Goal: Task Accomplishment & Management: Manage account settings

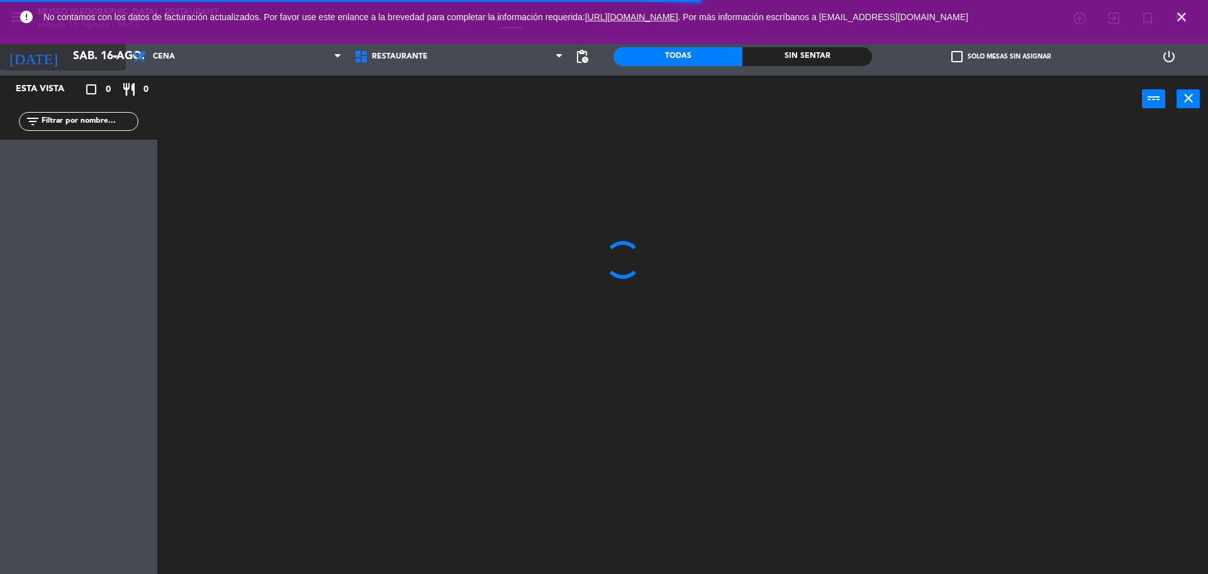
click at [110, 56] on icon "arrow_drop_down" at bounding box center [115, 56] width 15 height 15
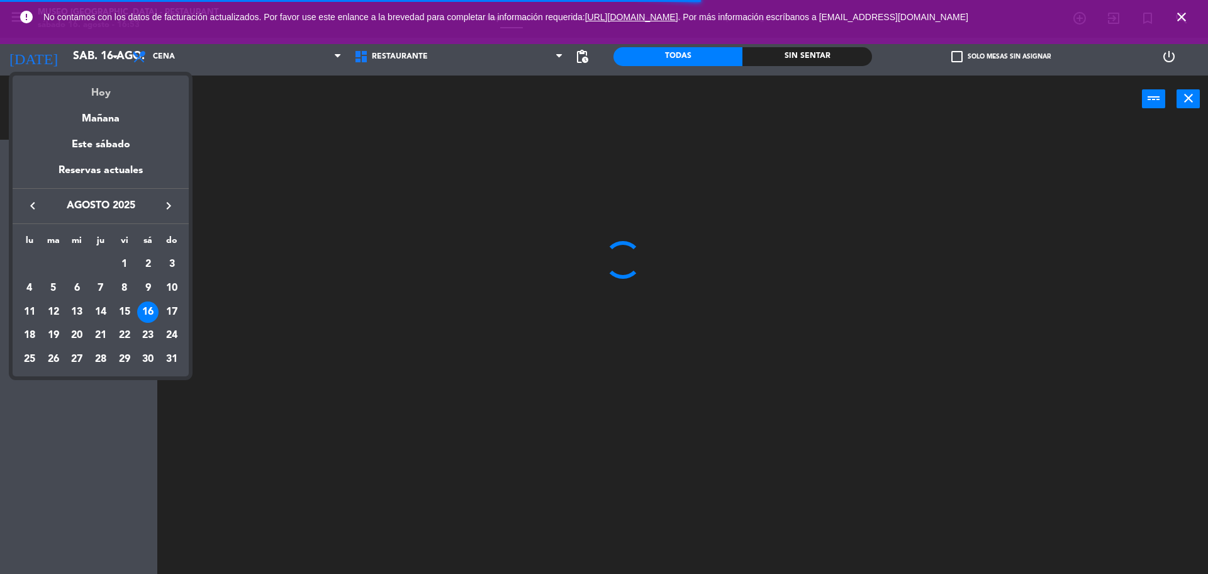
click at [124, 88] on div "Hoy" at bounding box center [101, 88] width 176 height 26
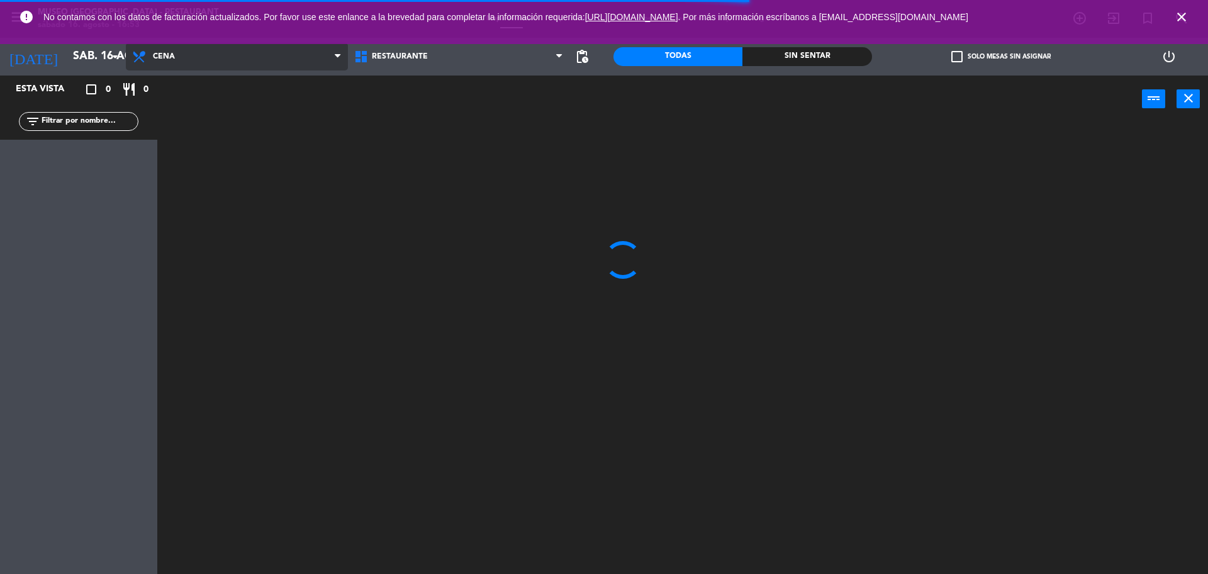
click at [209, 61] on span "Cena" at bounding box center [237, 57] width 222 height 28
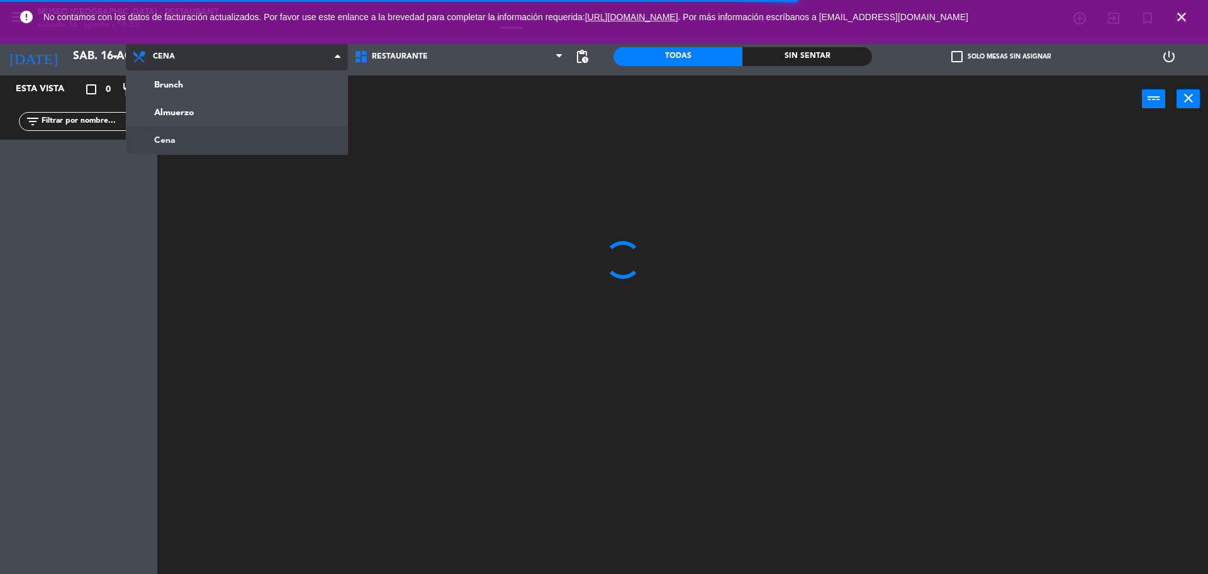
click at [190, 142] on ng-component "menu [GEOGRAPHIC_DATA] - Restaurant sábado 16. agosto - 16:53 Mis reservas Mapa…" at bounding box center [604, 288] width 1208 height 577
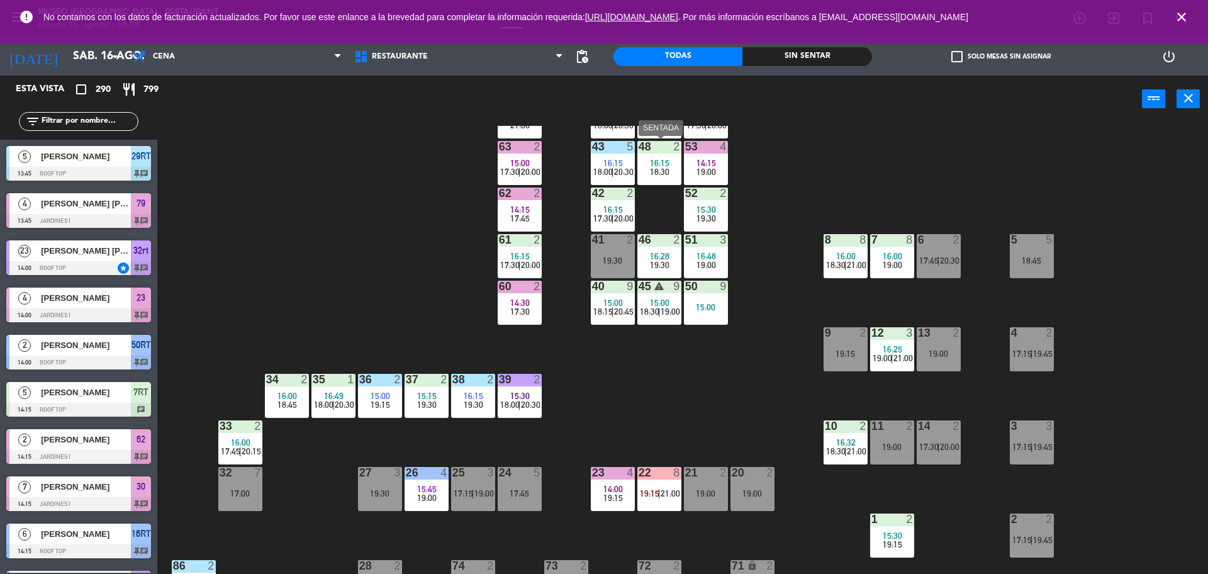
scroll to position [57, 0]
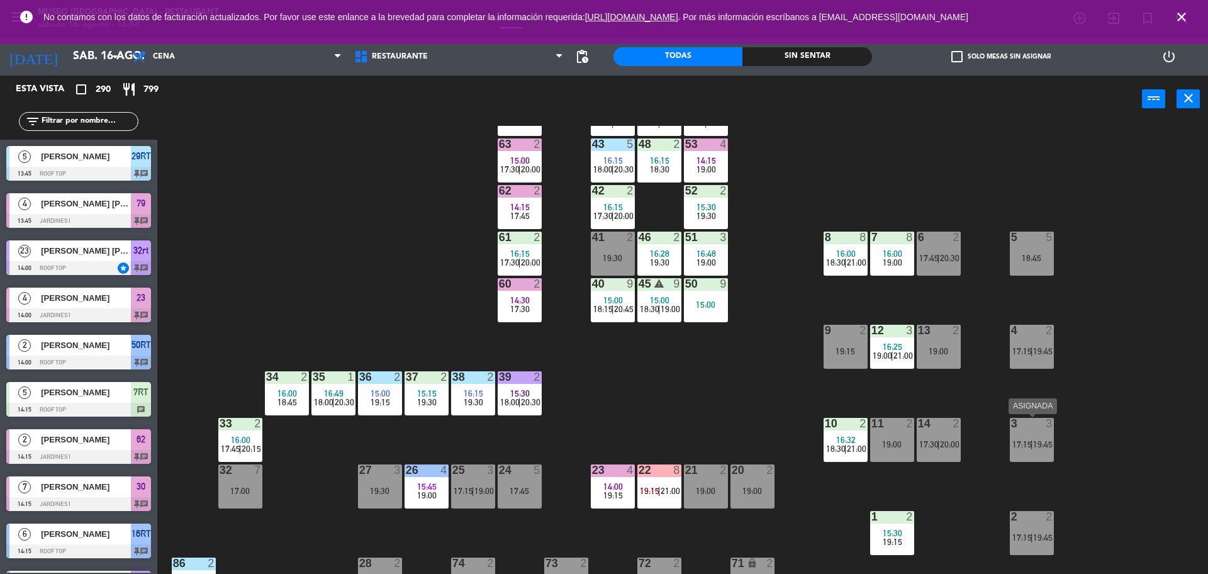
click at [1029, 456] on div "3 3 17:15 | 19:45" at bounding box center [1031, 440] width 44 height 44
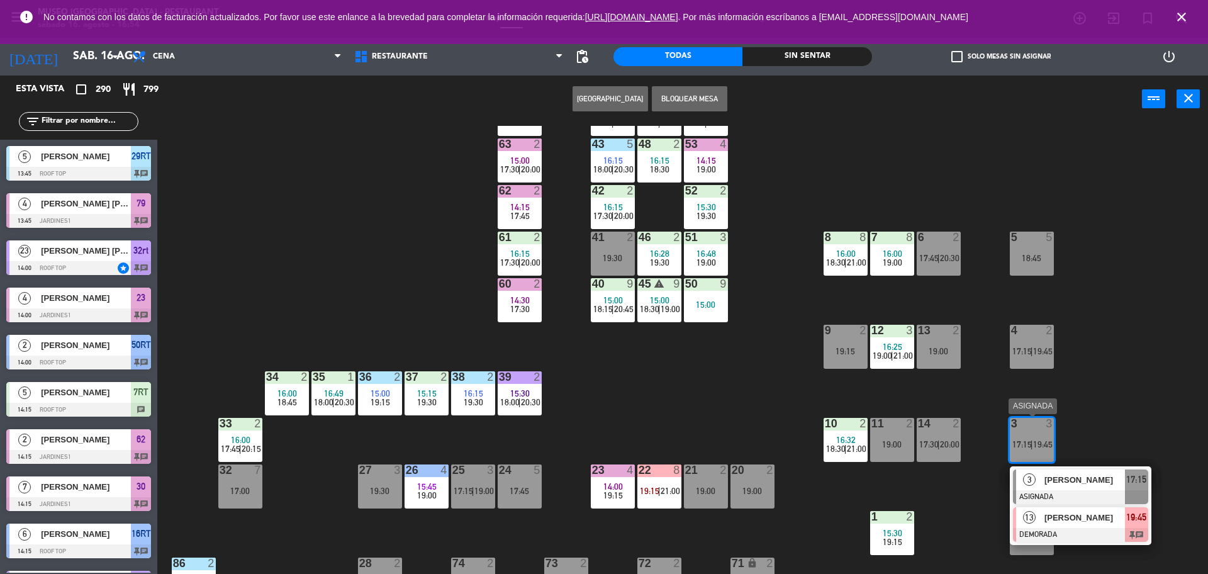
click at [1030, 523] on span "13" at bounding box center [1029, 517] width 13 height 13
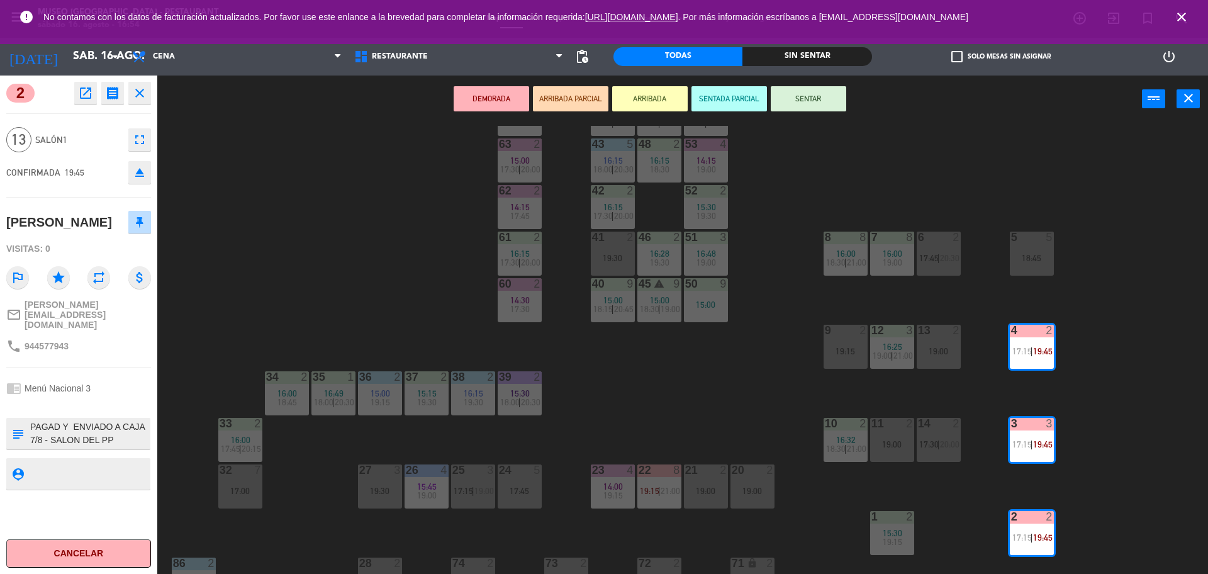
click at [221, 272] on div "44 5 14:52 18:00 | 20:30 49 2 16:15 18:15 | 20:45 54 5 14:30 17:30 | 20:00 64 2…" at bounding box center [688, 351] width 1038 height 451
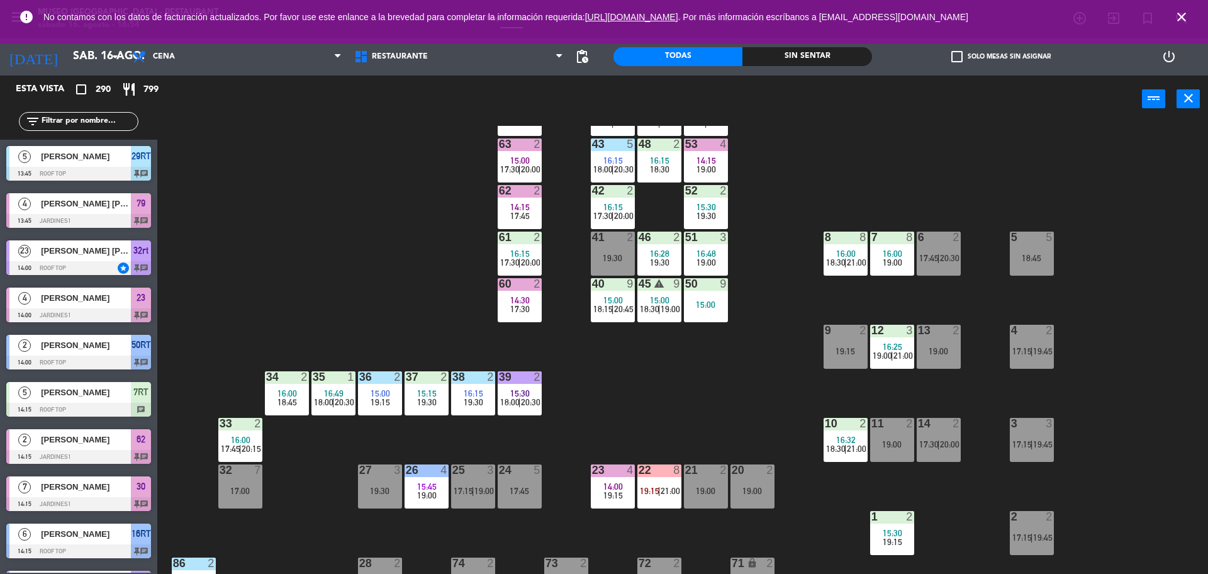
scroll to position [784, 0]
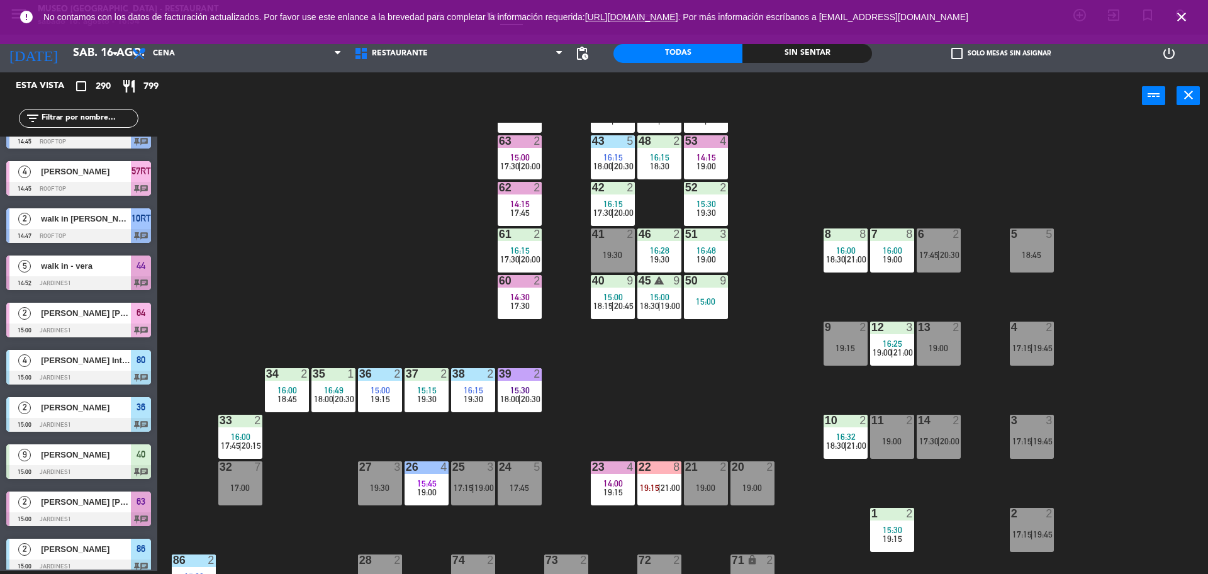
click at [687, 447] on div "44 5 14:52 18:00 | 20:30 49 2 16:15 18:15 | 20:45 54 5 14:30 17:30 | 20:00 64 2…" at bounding box center [688, 348] width 1038 height 451
click at [1038, 453] on div "3 3 17:15 | 19:45" at bounding box center [1031, 436] width 44 height 44
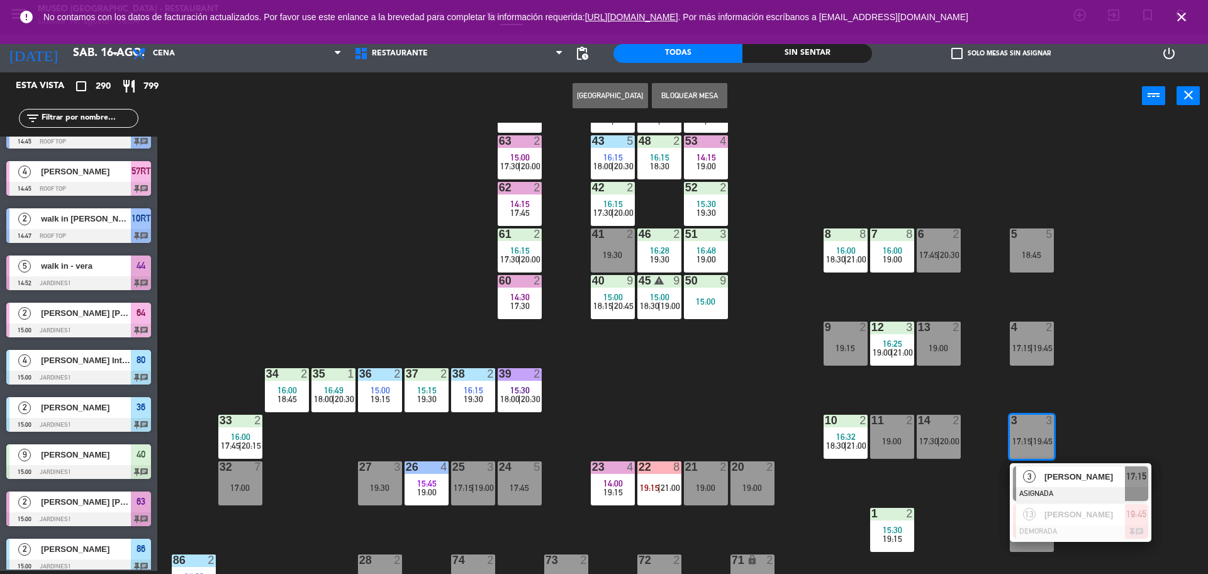
click at [1038, 474] on div "3" at bounding box center [1029, 476] width 27 height 21
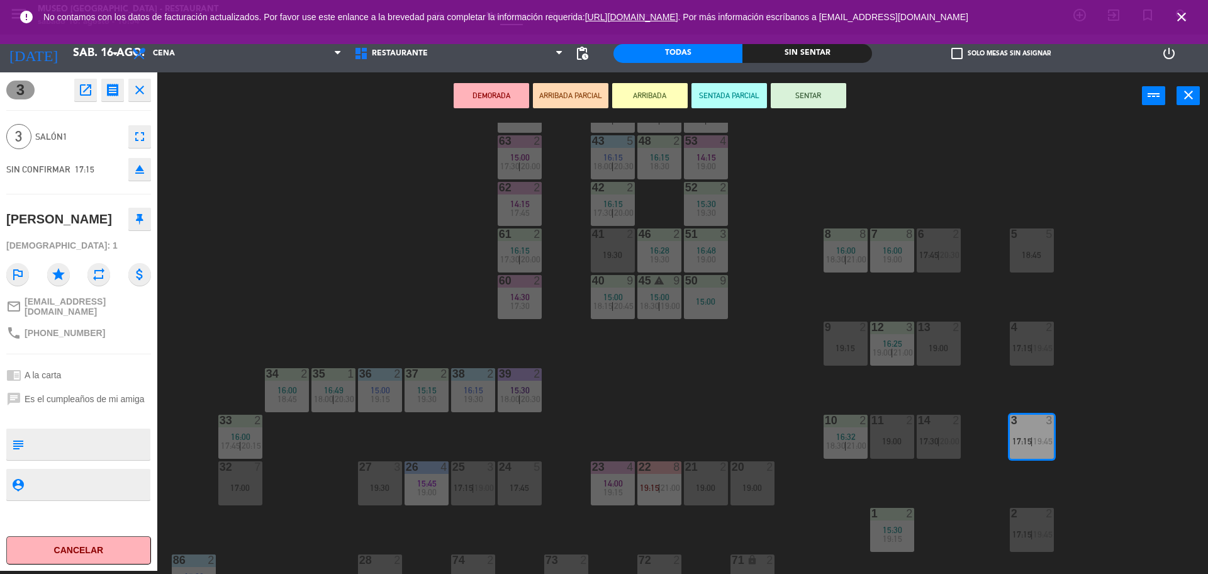
click at [970, 477] on div "44 5 14:52 18:00 | 20:30 49 2 16:15 18:15 | 20:45 54 5 14:30 17:30 | 20:00 64 2…" at bounding box center [688, 348] width 1038 height 451
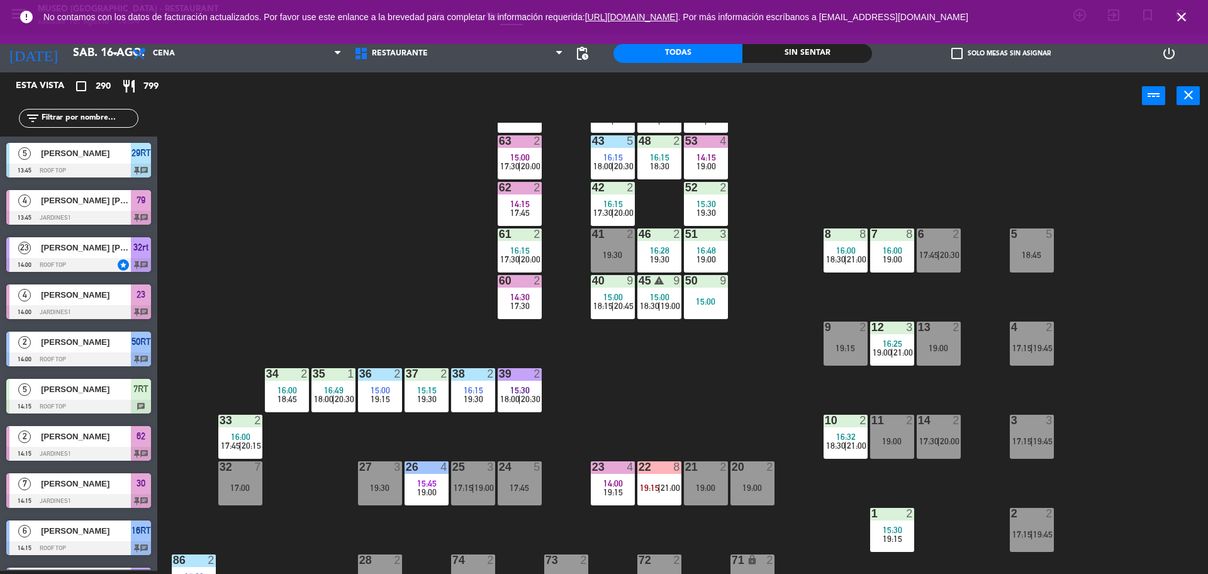
click at [970, 477] on div "44 5 14:52 18:00 | 20:30 49 2 16:15 18:15 | 20:45 54 5 14:30 17:30 | 20:00 64 2…" at bounding box center [688, 348] width 1038 height 451
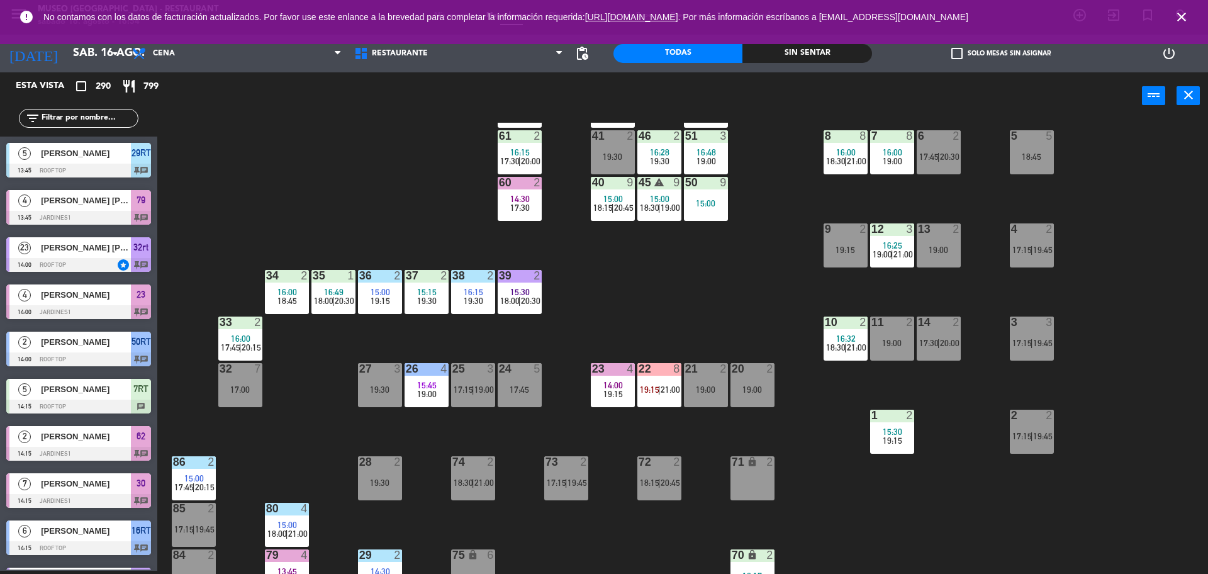
click at [970, 477] on div "44 5 14:52 18:00 | 20:30 49 2 16:15 18:15 | 20:45 54 5 14:30 17:30 | 20:00 64 2…" at bounding box center [688, 348] width 1038 height 451
click at [686, 316] on div "44 5 14:52 18:00 | 20:30 49 2 16:15 18:15 | 20:45 54 5 14:30 17:30 | 20:00 64 2…" at bounding box center [688, 348] width 1038 height 451
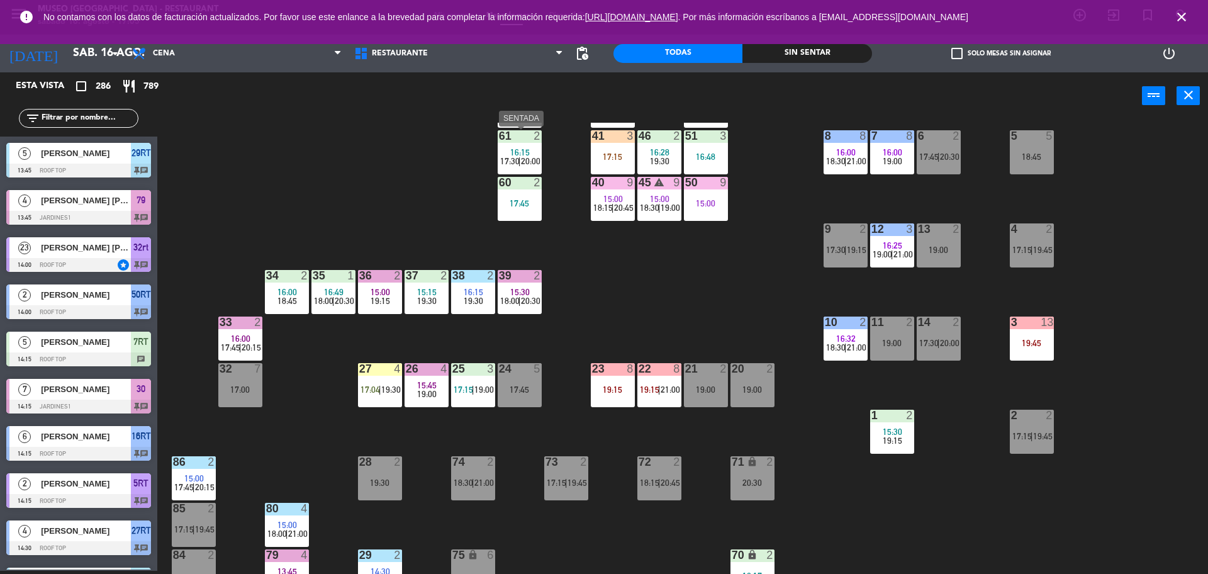
click at [467, 155] on div "44 5 14:52 18:00 | 20:30 49 2 16:15 18:15 | 20:45 54 5 14:30 17:30 64 2 15:00 1…" at bounding box center [688, 348] width 1038 height 451
click at [1178, 21] on icon "close" at bounding box center [1181, 16] width 15 height 15
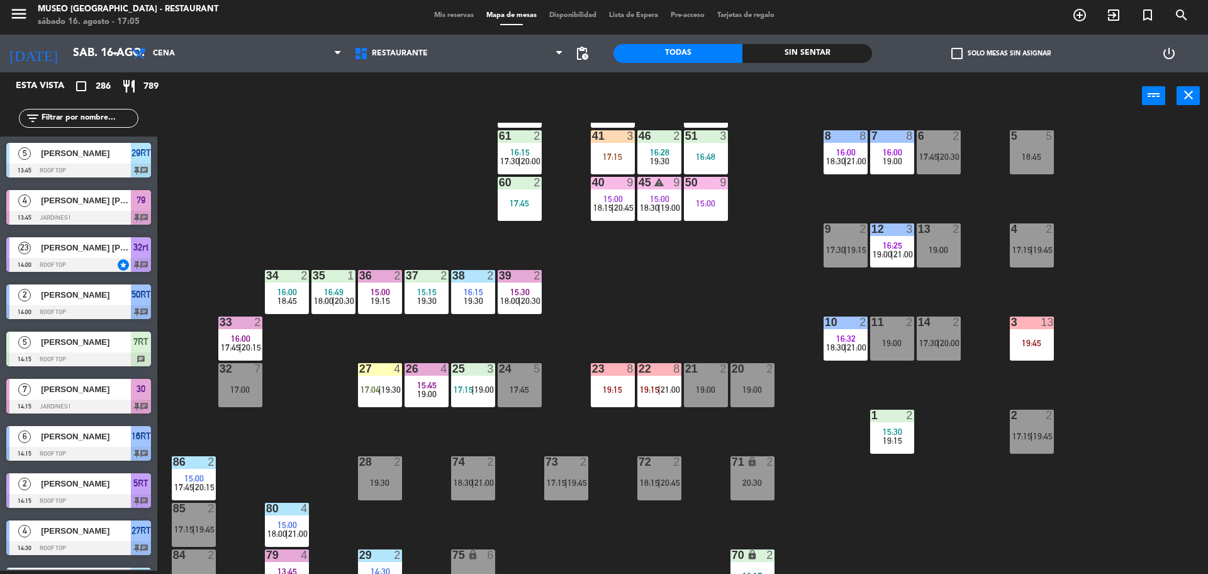
click at [460, 12] on span "Mis reservas" at bounding box center [454, 15] width 52 height 7
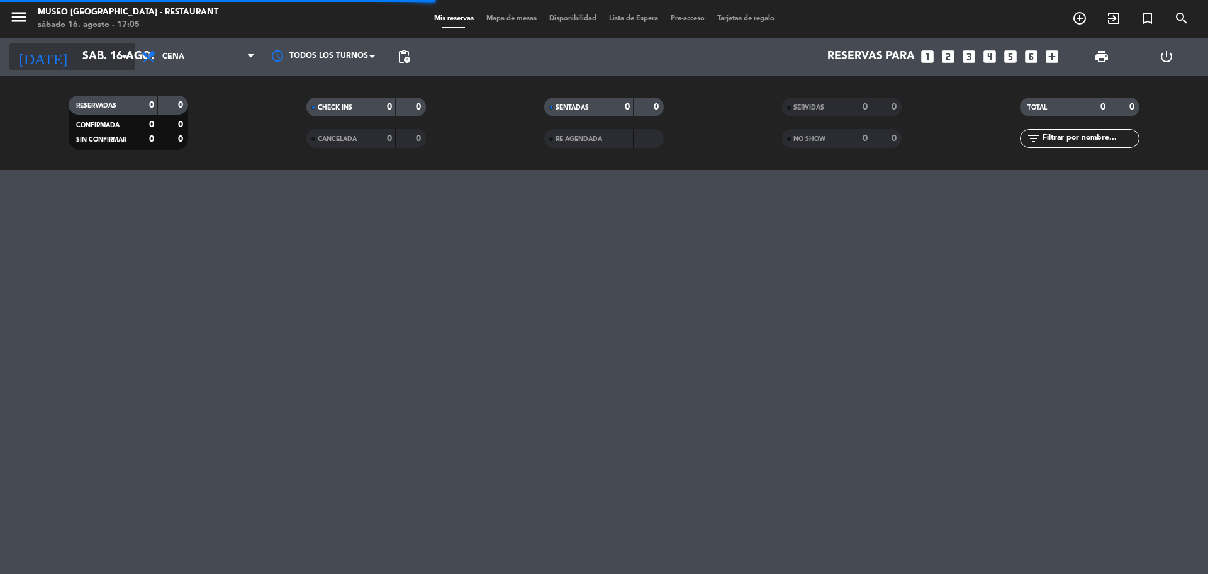
click at [116, 57] on input "sáb. 16 ago." at bounding box center [149, 56] width 146 height 25
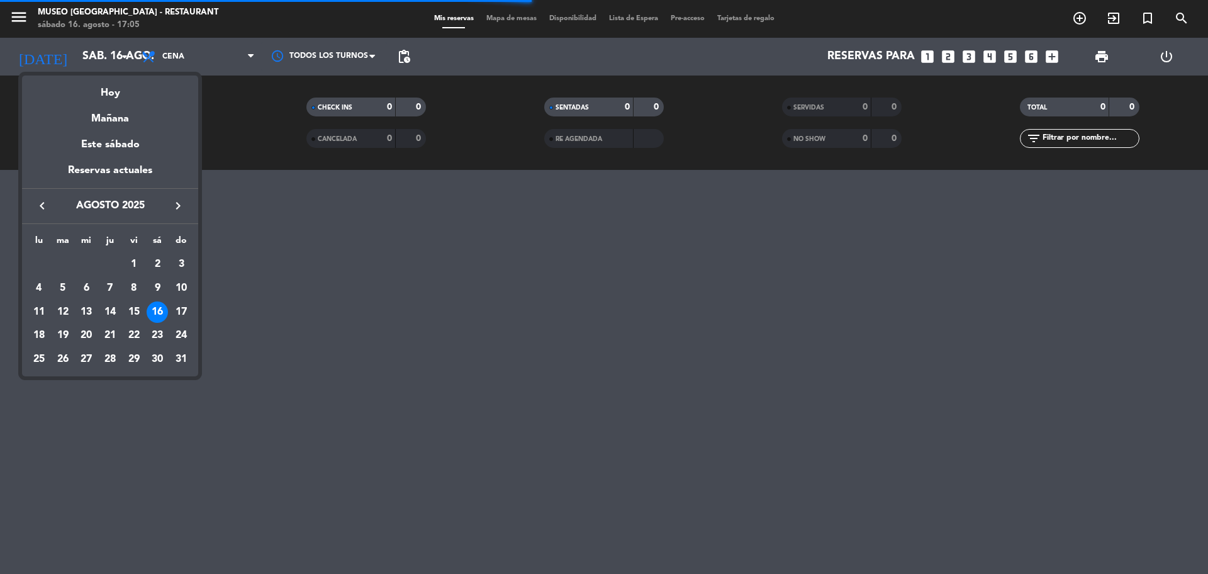
click at [492, 205] on div at bounding box center [604, 287] width 1208 height 574
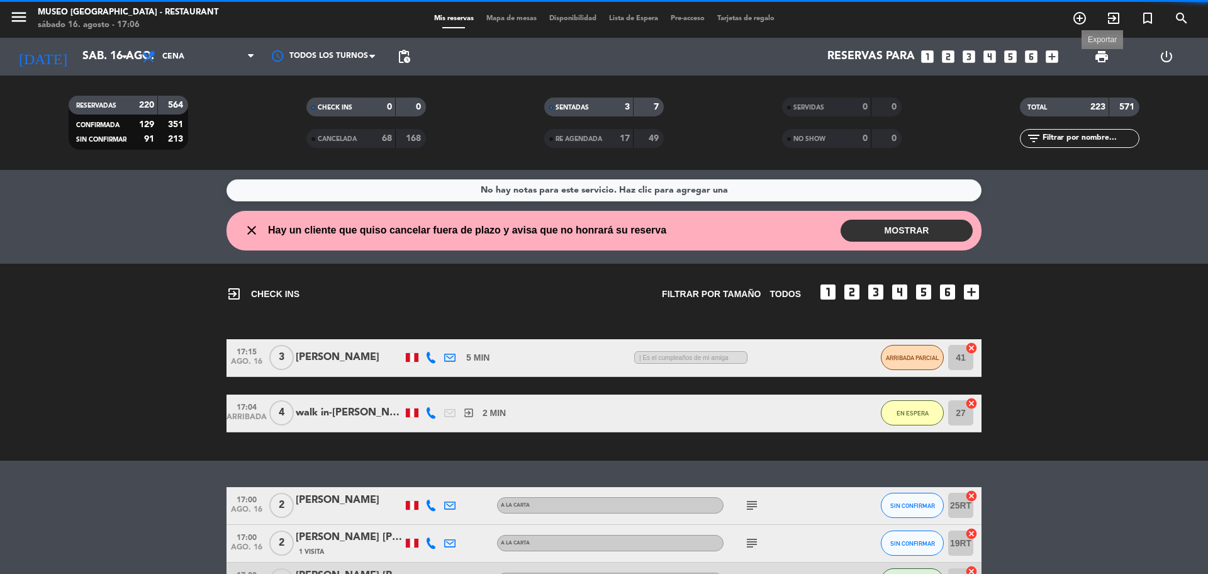
click at [1098, 57] on span "print" at bounding box center [1101, 56] width 15 height 15
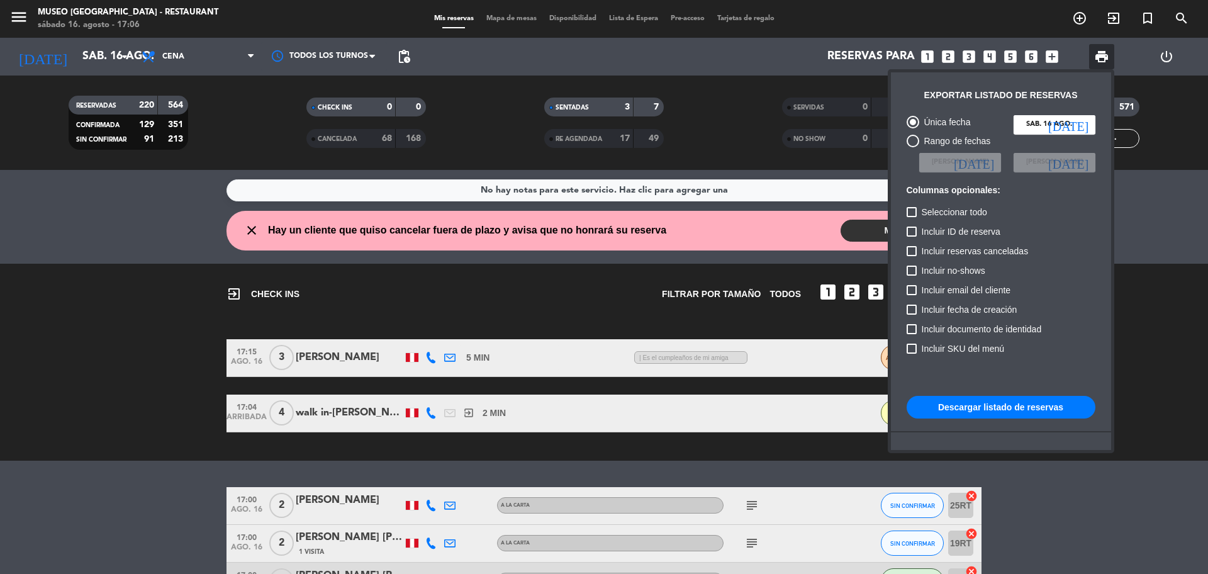
click at [1012, 409] on button "Descargar listado de reservas" at bounding box center [1000, 407] width 189 height 23
click at [492, 284] on div at bounding box center [604, 287] width 1208 height 574
